Goal: Task Accomplishment & Management: Manage account settings

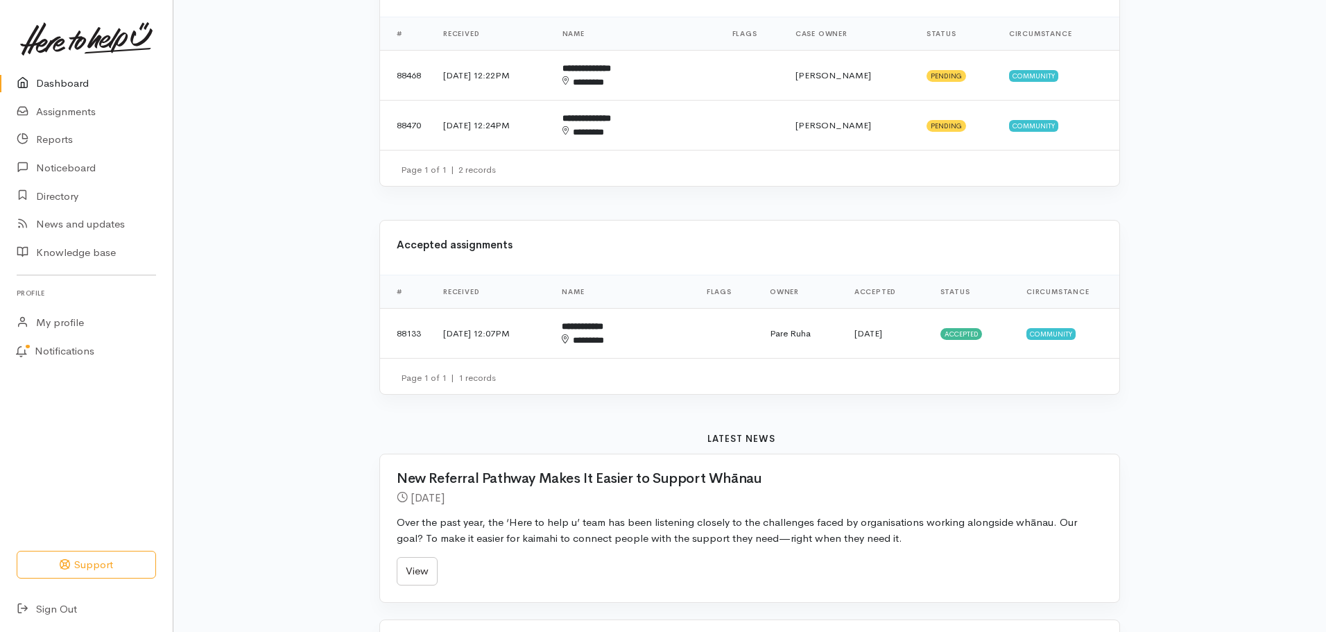
scroll to position [277, 0]
click at [78, 109] on link "Assignments" at bounding box center [86, 112] width 173 height 28
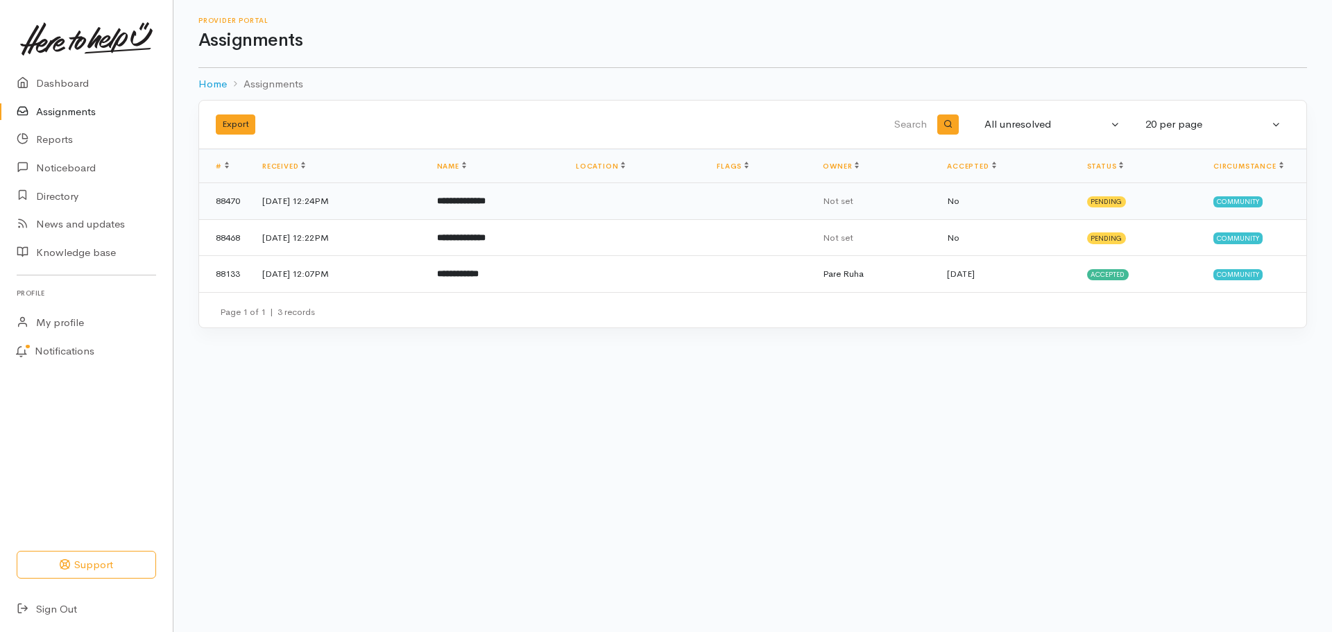
click at [486, 198] on b "**********" at bounding box center [461, 200] width 49 height 9
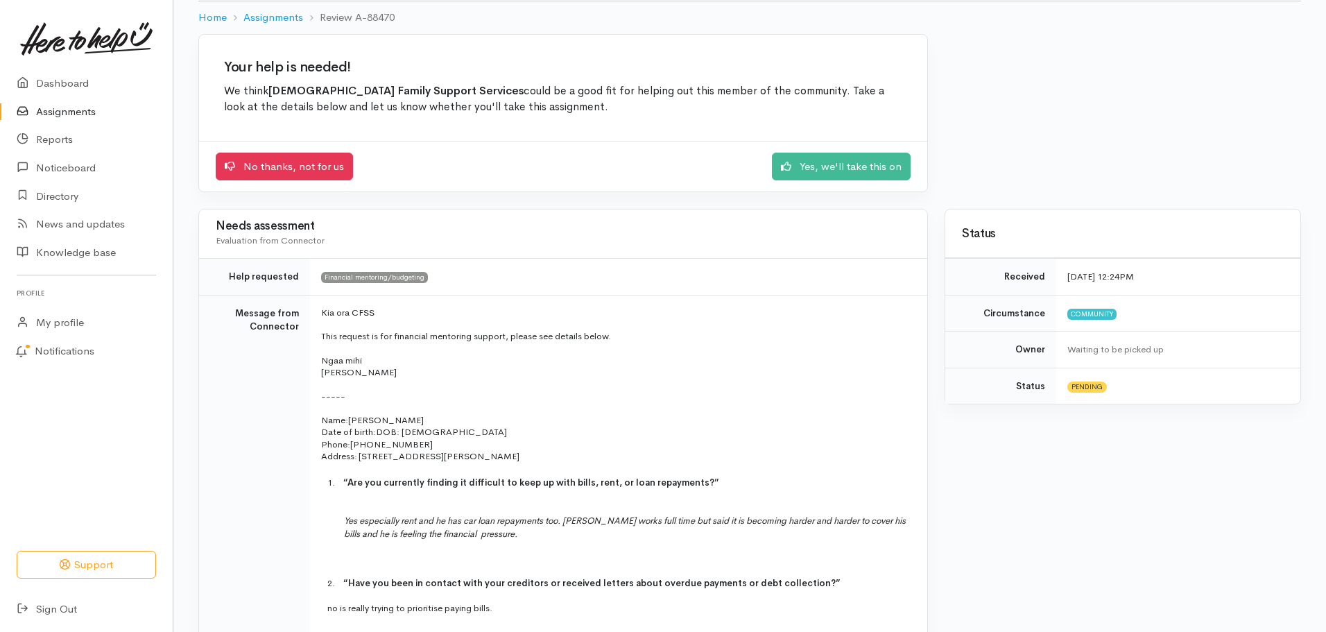
scroll to position [69, 0]
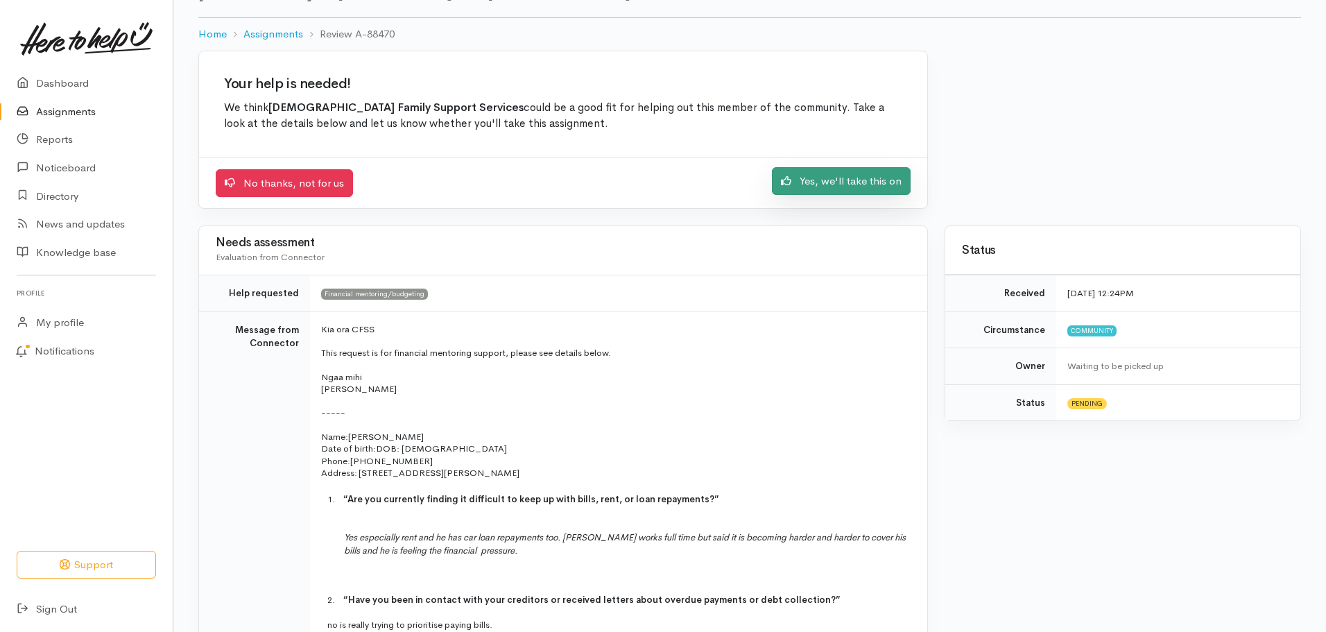
click at [865, 183] on link "Yes, we'll take this on" at bounding box center [841, 181] width 139 height 28
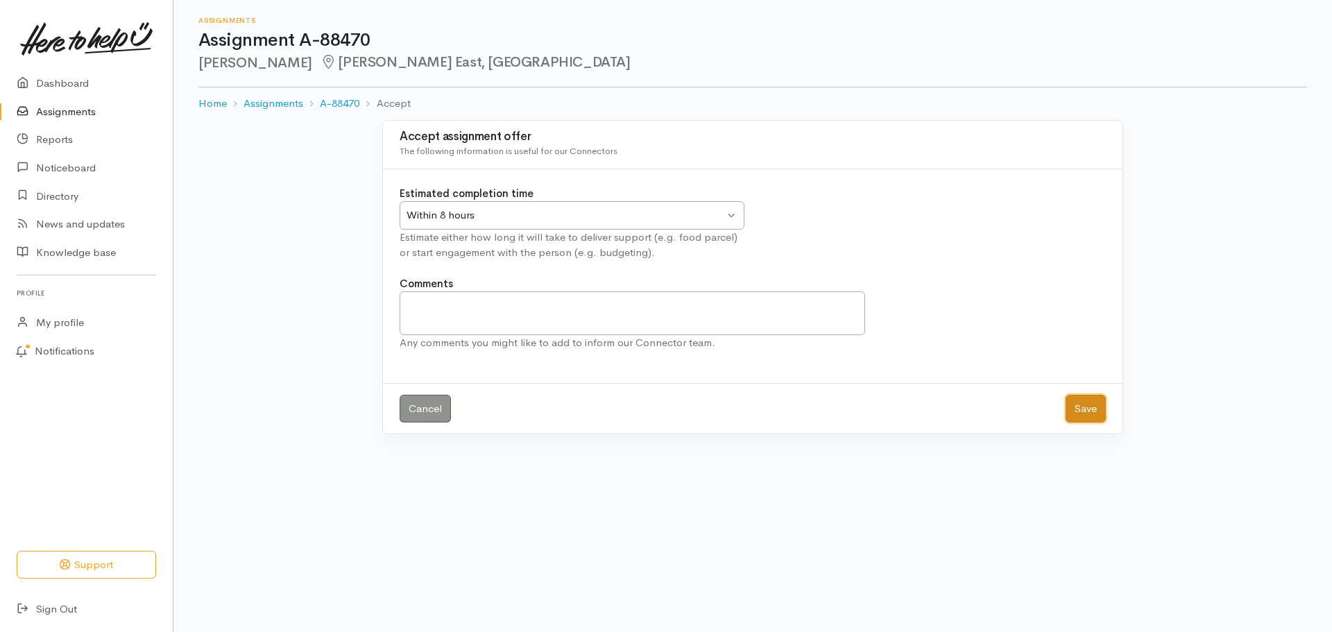
click at [1089, 409] on button "Save" at bounding box center [1085, 409] width 40 height 28
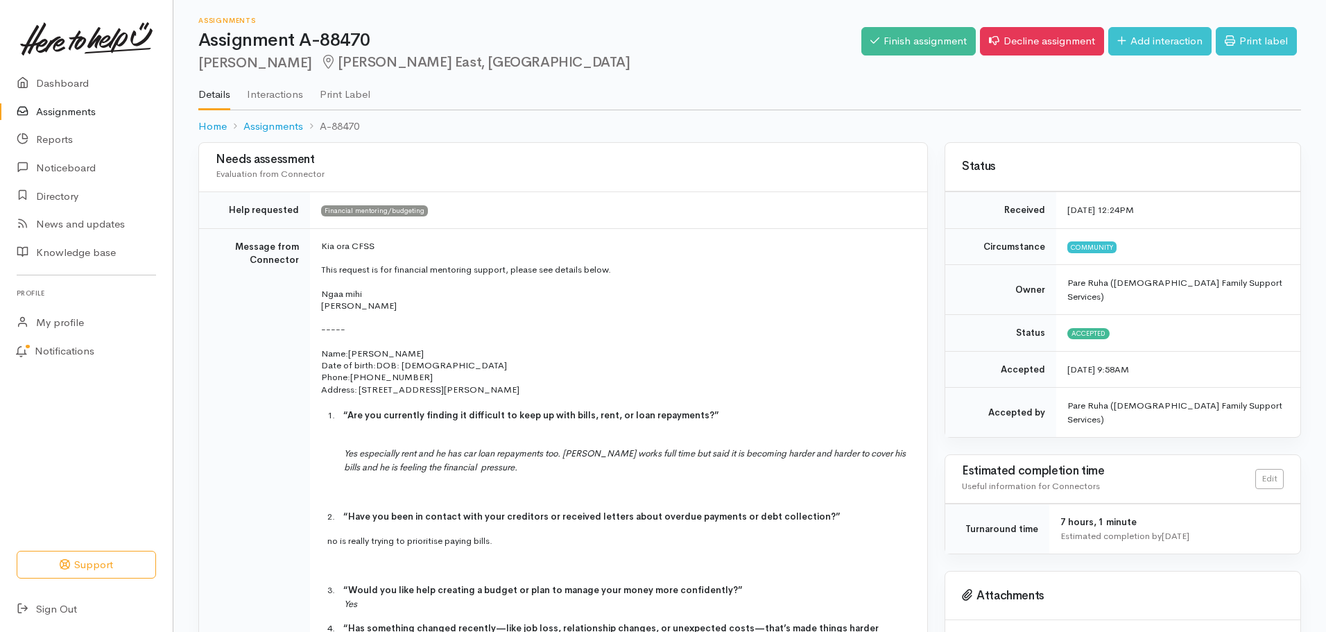
click at [69, 119] on link "Assignments" at bounding box center [86, 112] width 173 height 28
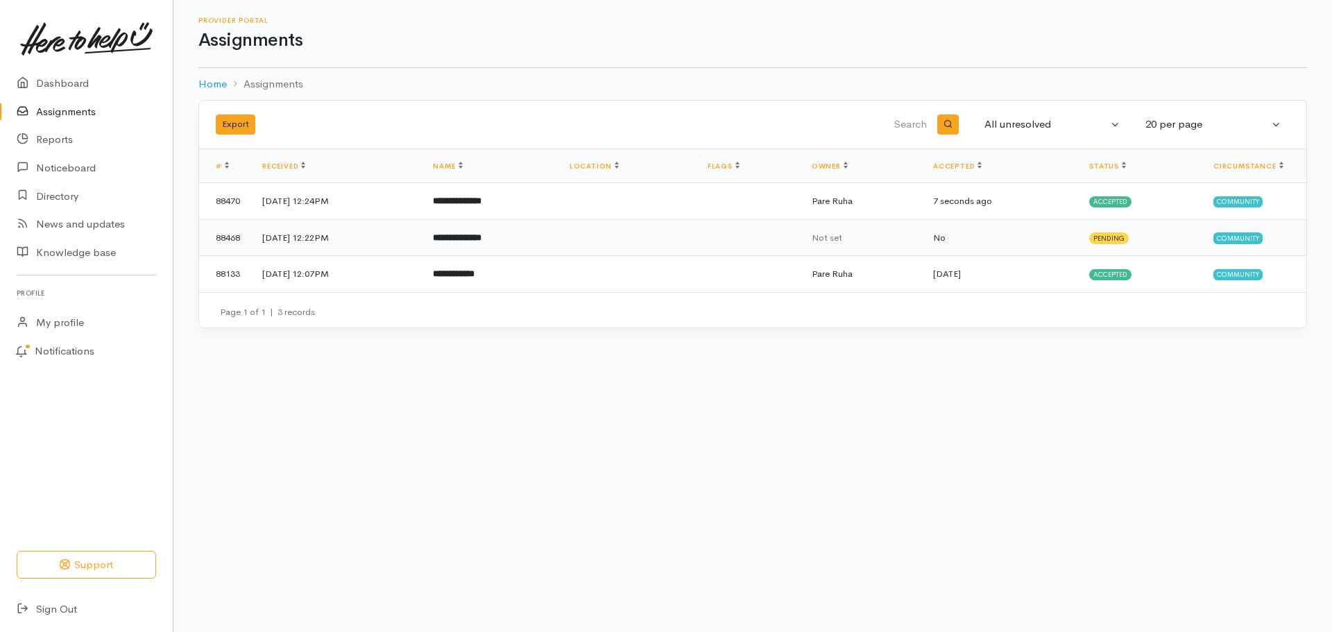
click at [510, 244] on td "**********" at bounding box center [490, 237] width 136 height 37
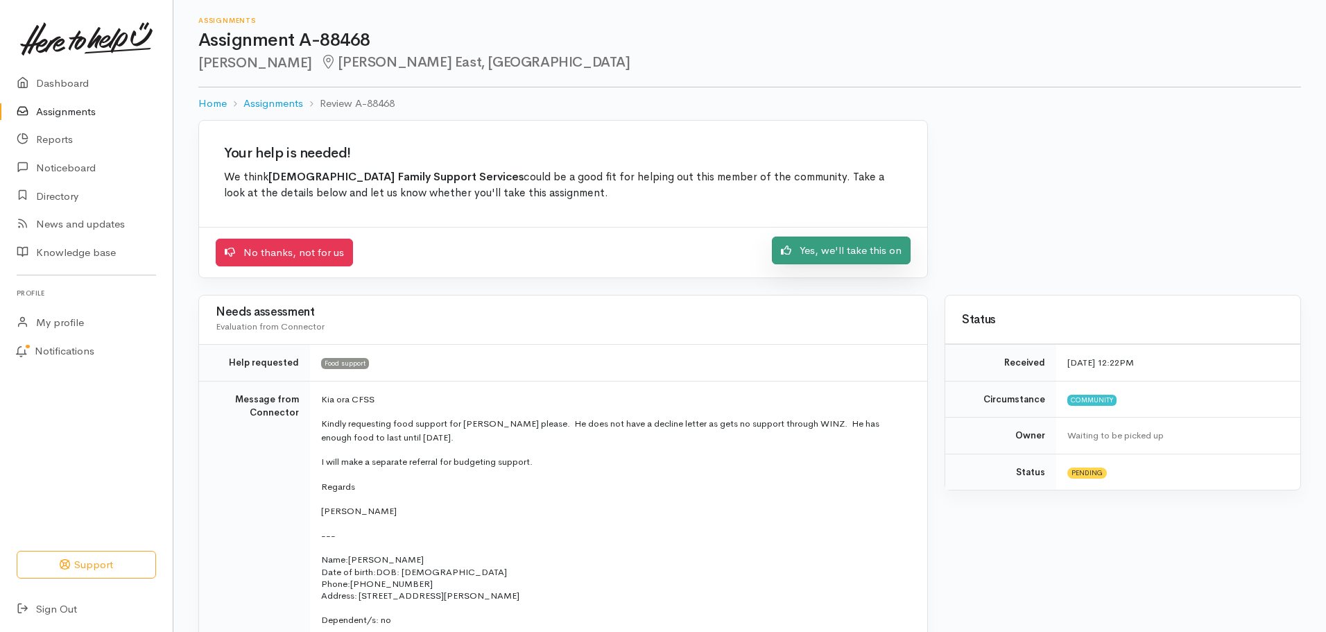
click at [816, 258] on link "Yes, we'll take this on" at bounding box center [841, 251] width 139 height 28
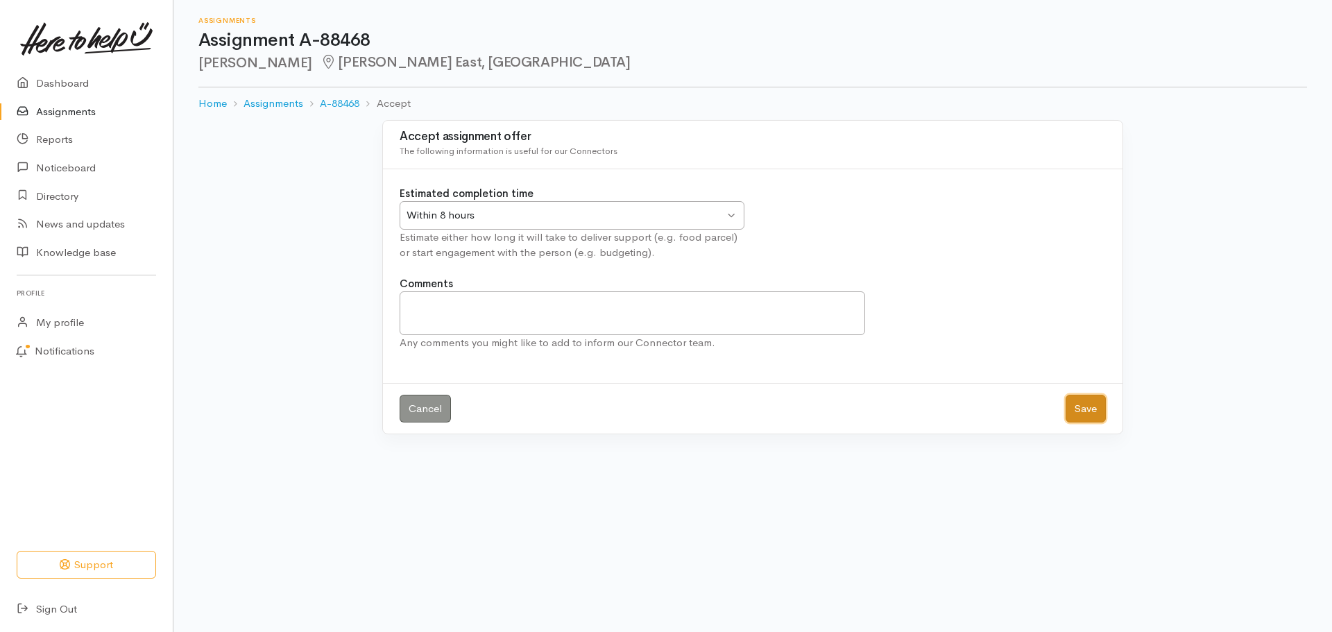
click at [1081, 410] on button "Save" at bounding box center [1085, 409] width 40 height 28
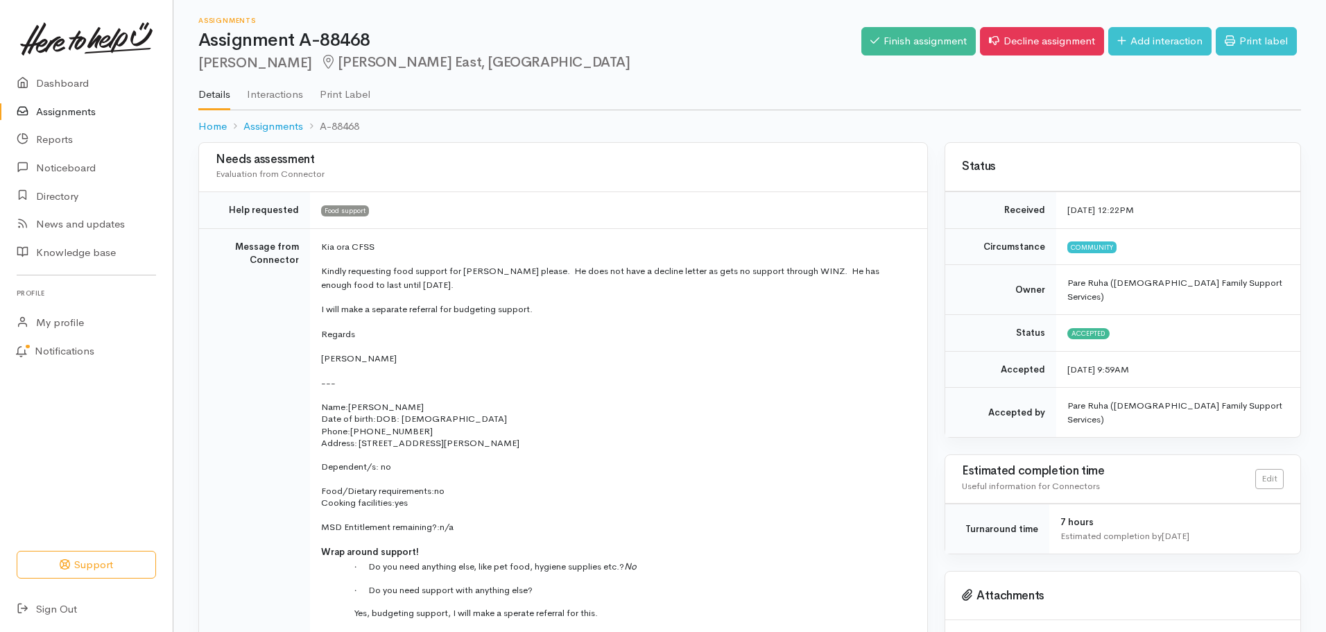
click at [53, 104] on link "Assignments" at bounding box center [86, 112] width 173 height 28
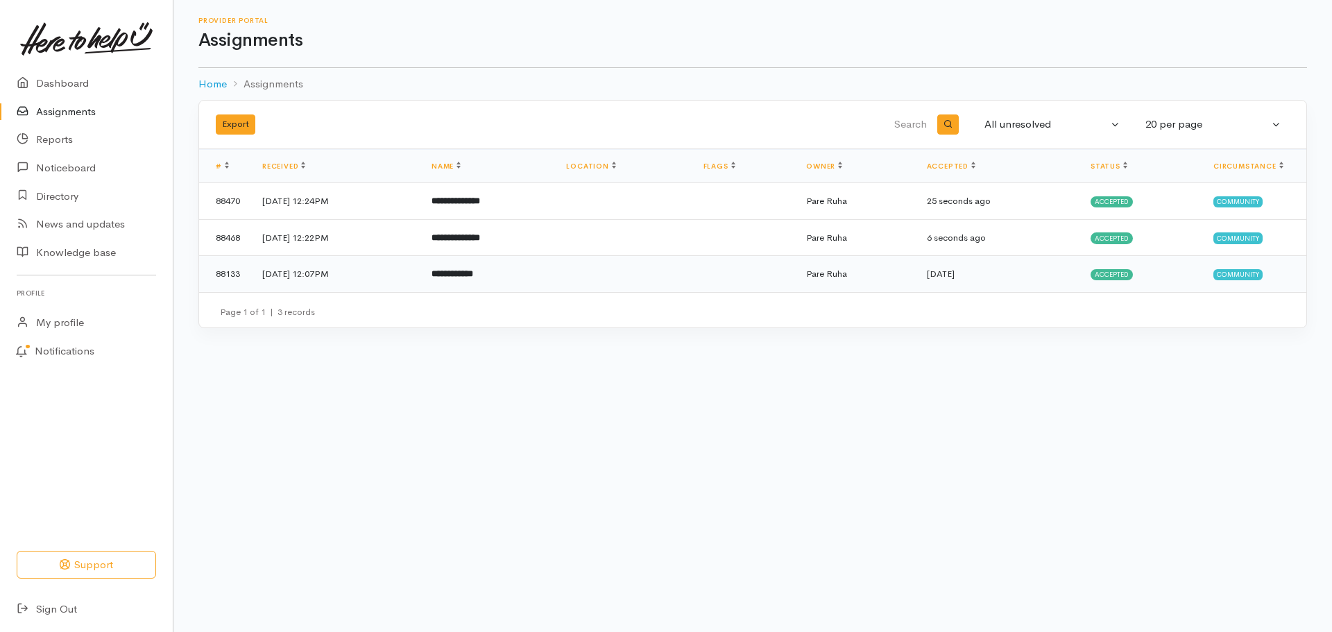
click at [473, 278] on b "**********" at bounding box center [452, 273] width 42 height 9
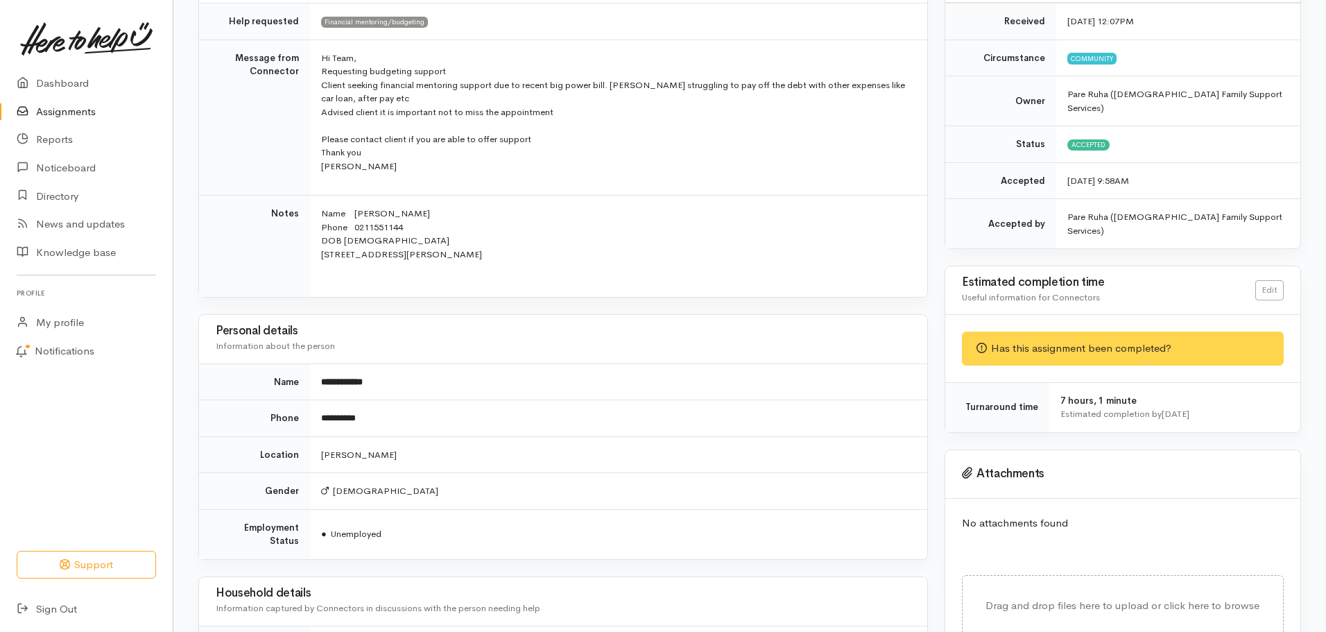
scroll to position [208, 0]
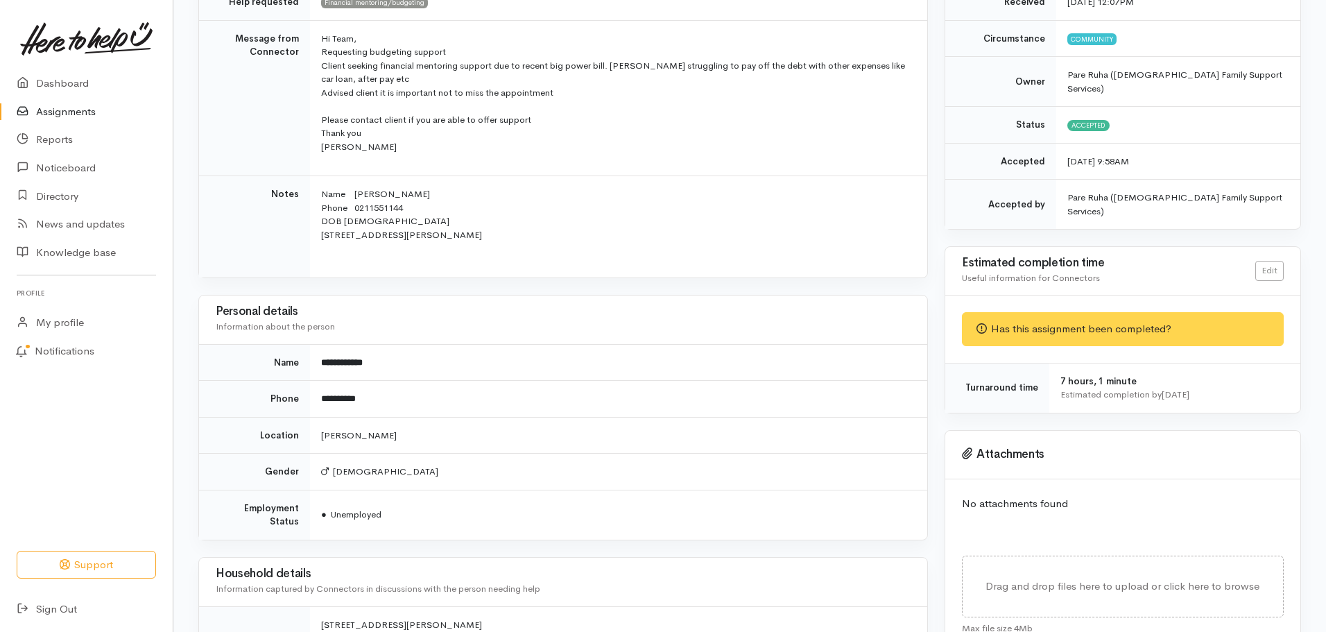
click at [51, 110] on link "Assignments" at bounding box center [86, 112] width 173 height 28
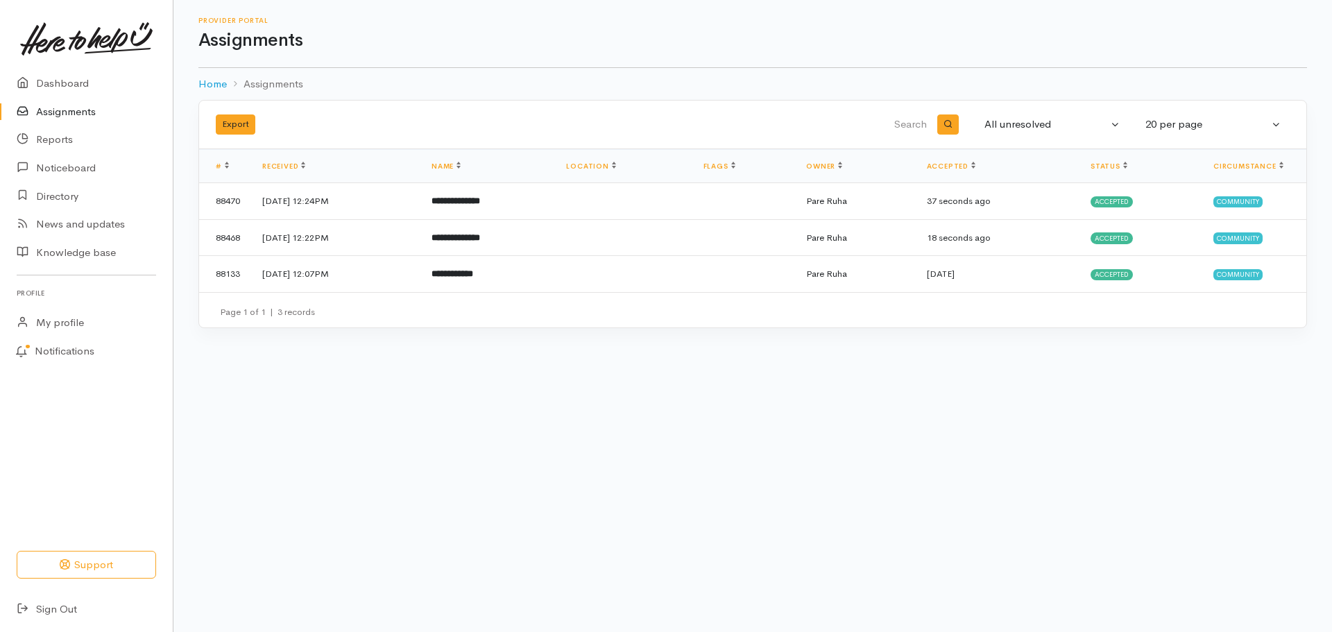
click at [62, 110] on link "Assignments" at bounding box center [86, 112] width 173 height 28
click at [71, 115] on link "Assignments" at bounding box center [86, 112] width 173 height 28
